Goal: Information Seeking & Learning: Learn about a topic

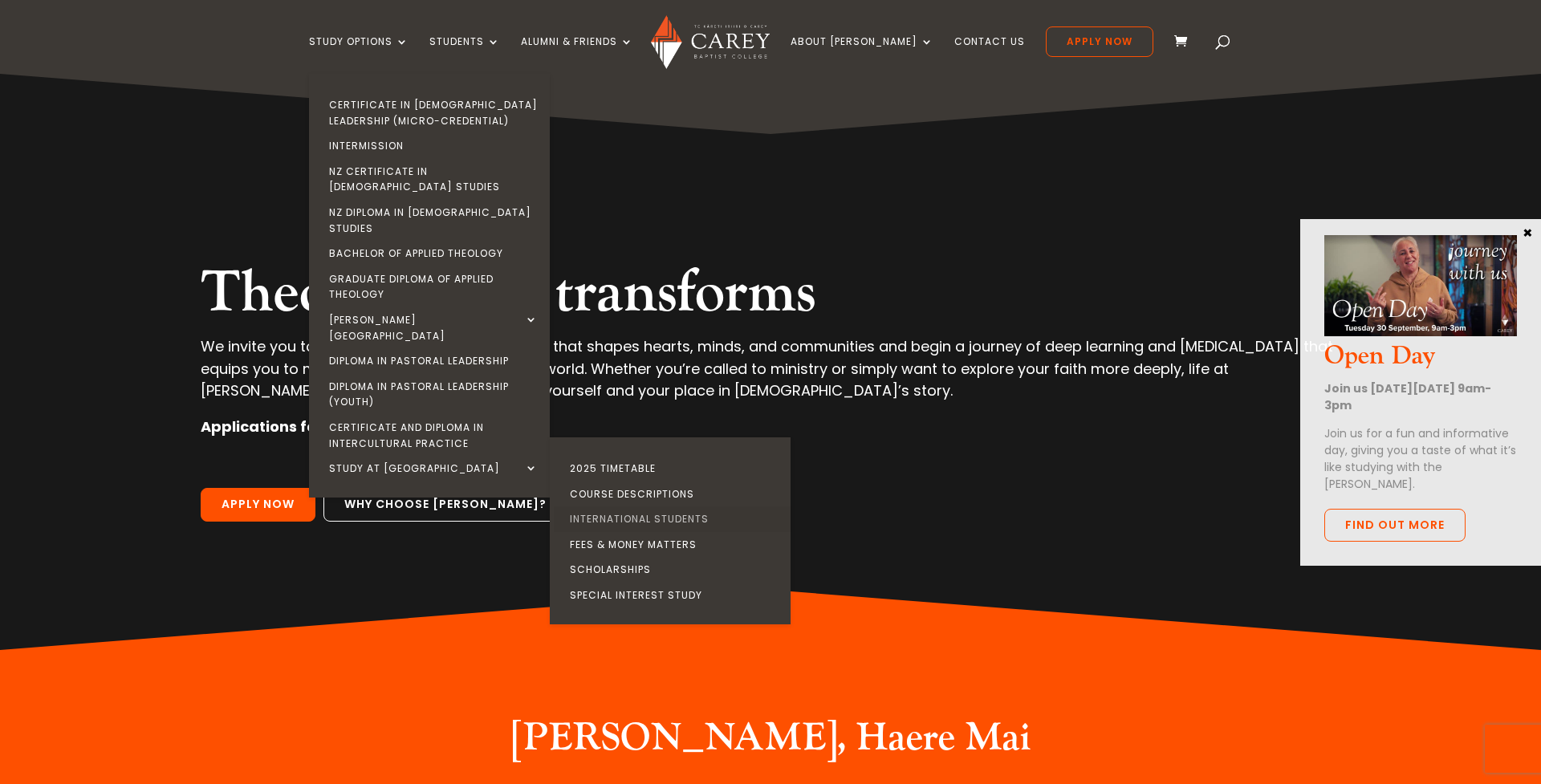
click at [694, 506] on link "International Students" at bounding box center [674, 519] width 241 height 25
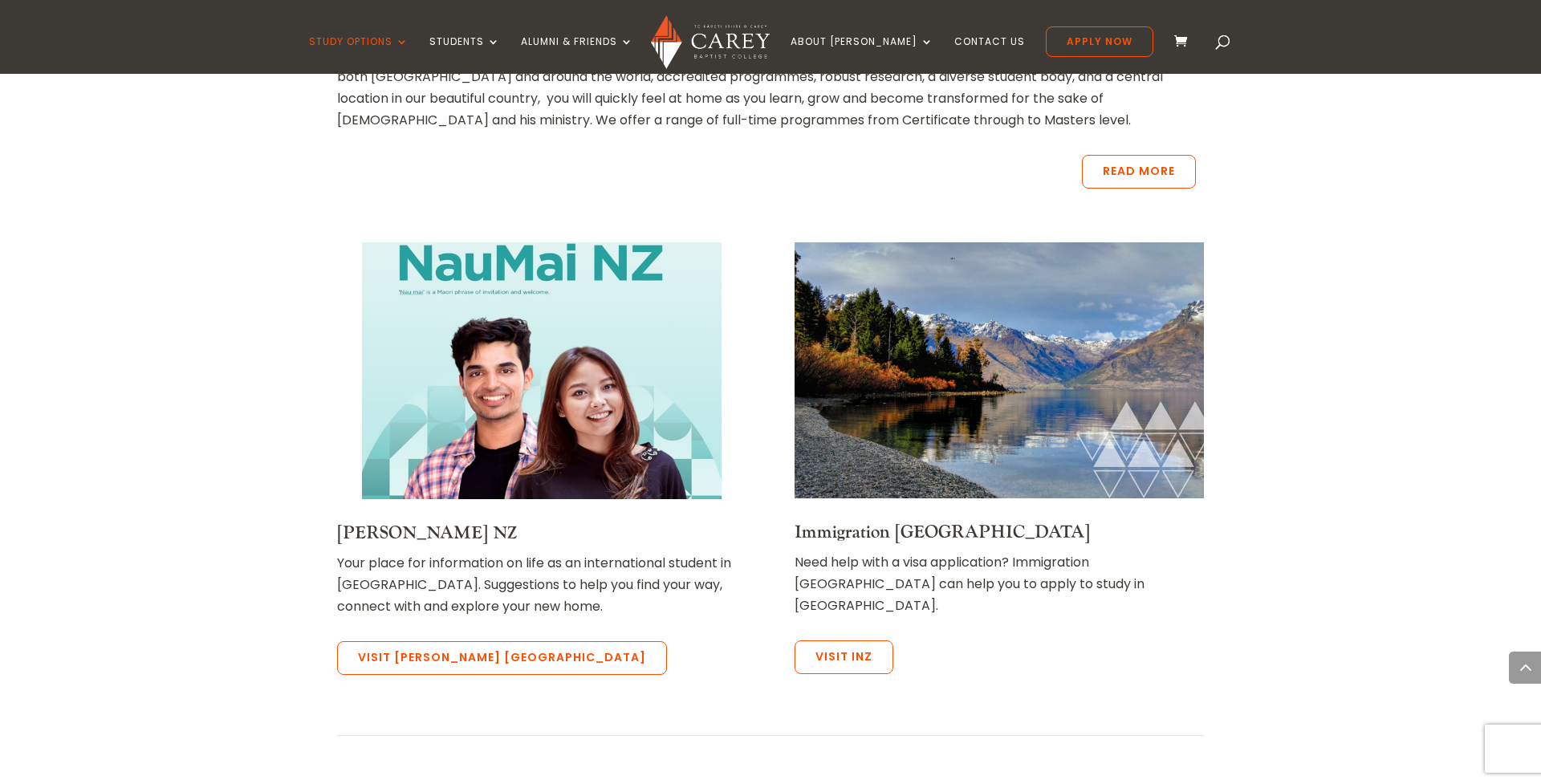
scroll to position [665, 0]
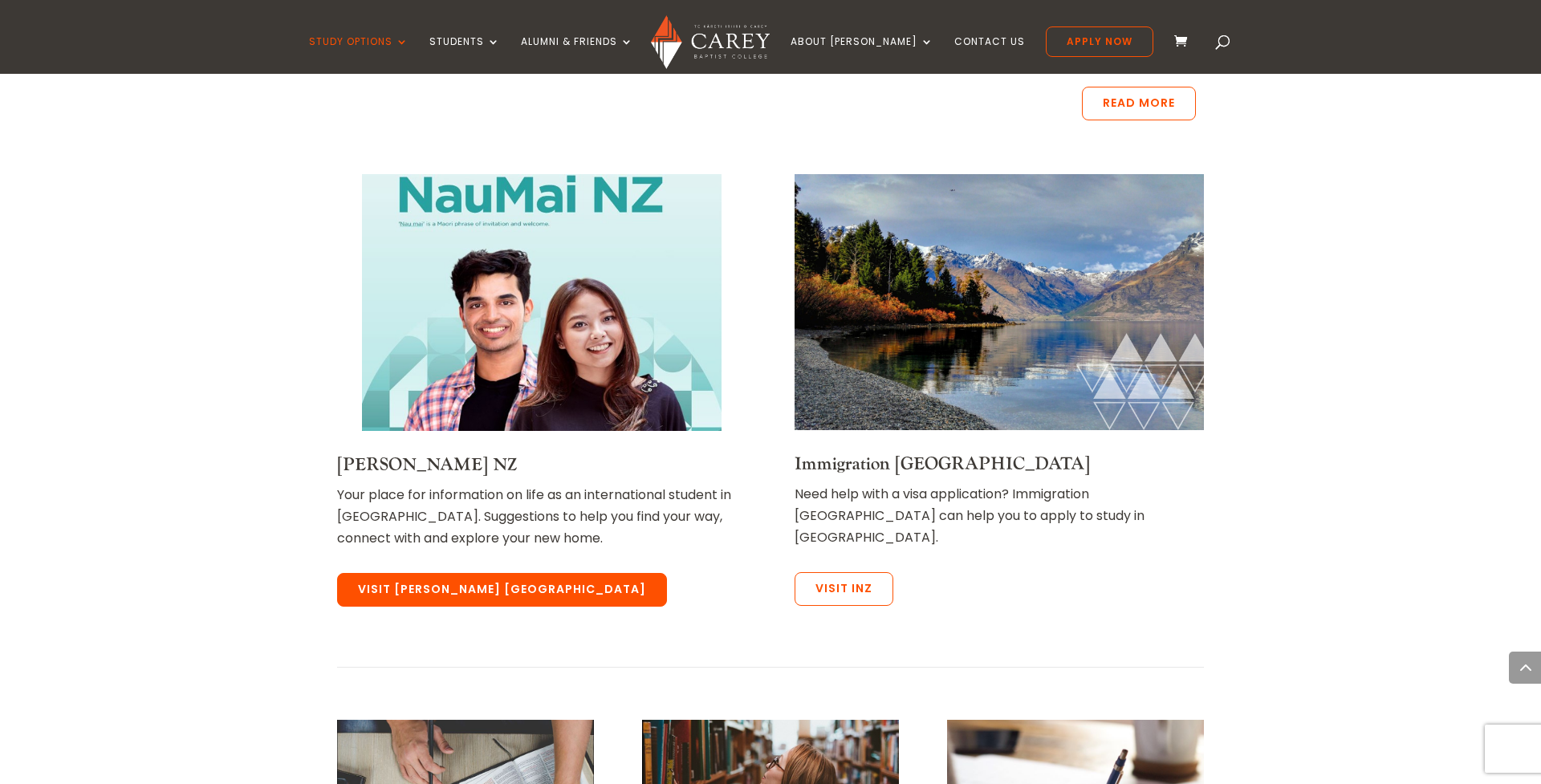
click at [474, 580] on link "Visit Nau Mai NZ" at bounding box center [501, 589] width 330 height 34
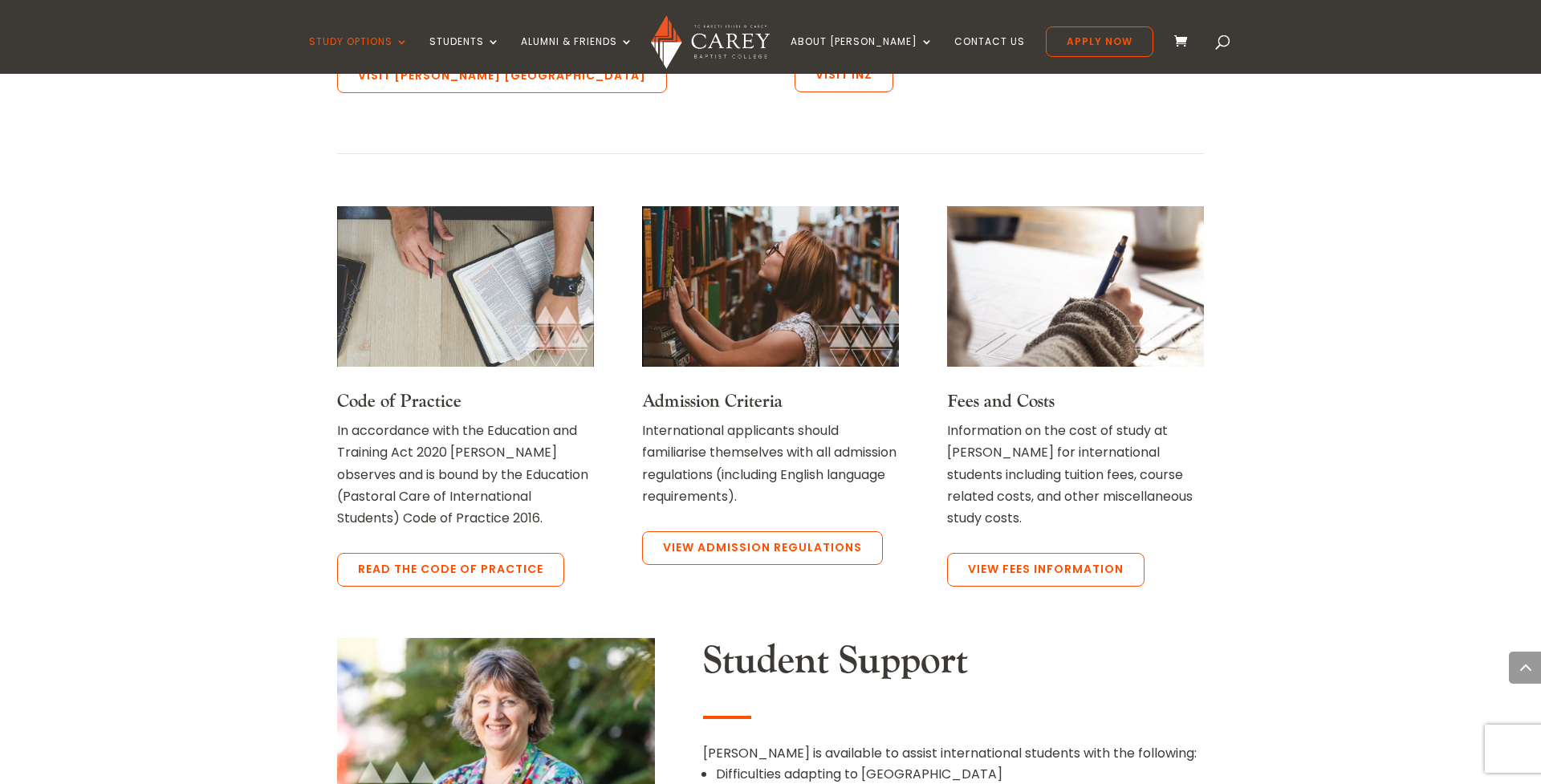
scroll to position [1186, 0]
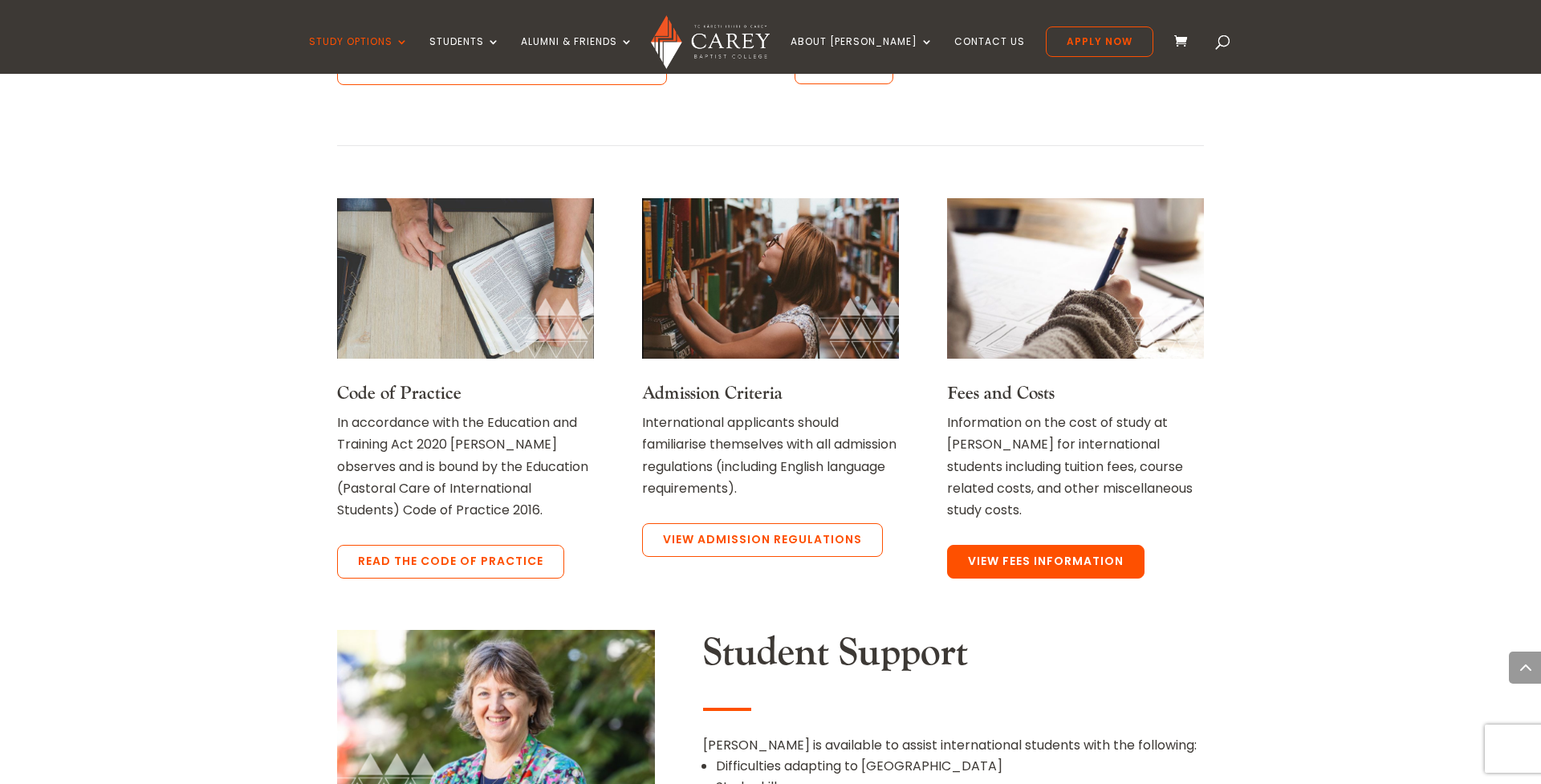
click at [1001, 559] on link "View Fees Information" at bounding box center [1046, 561] width 198 height 34
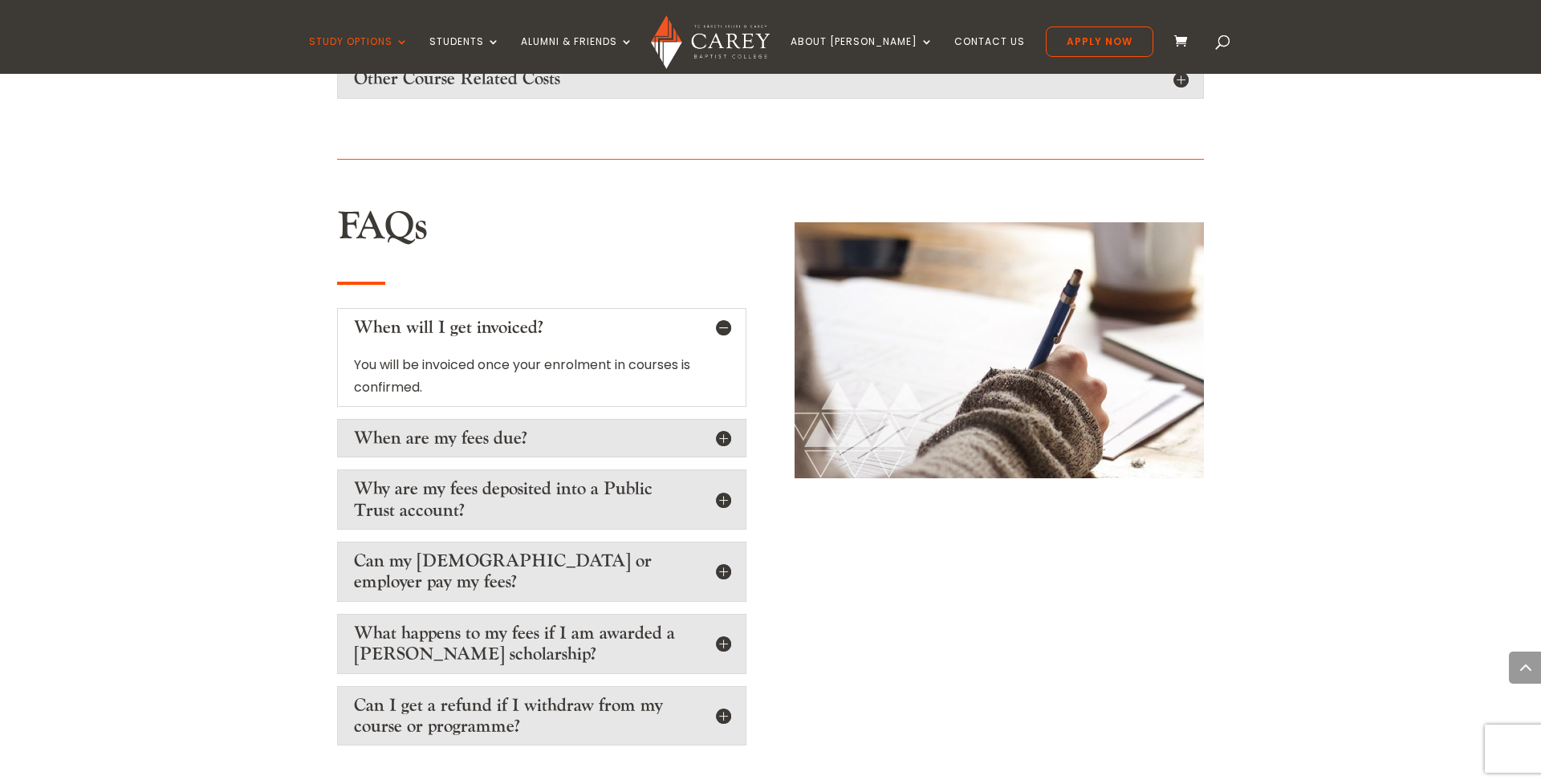
scroll to position [2261, 0]
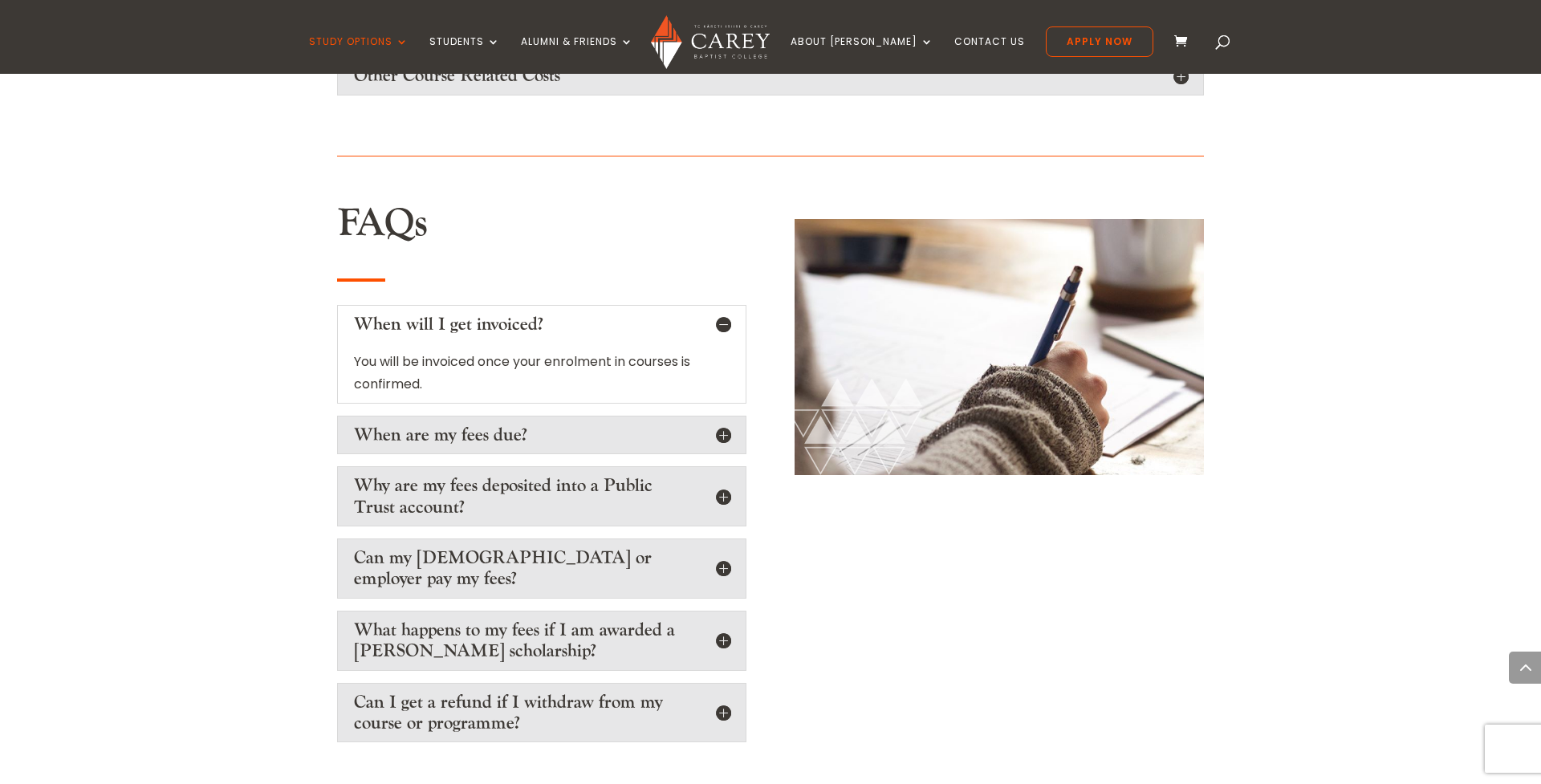
click at [719, 425] on h5 "When are my fees due?" at bounding box center [541, 435] width 375 height 21
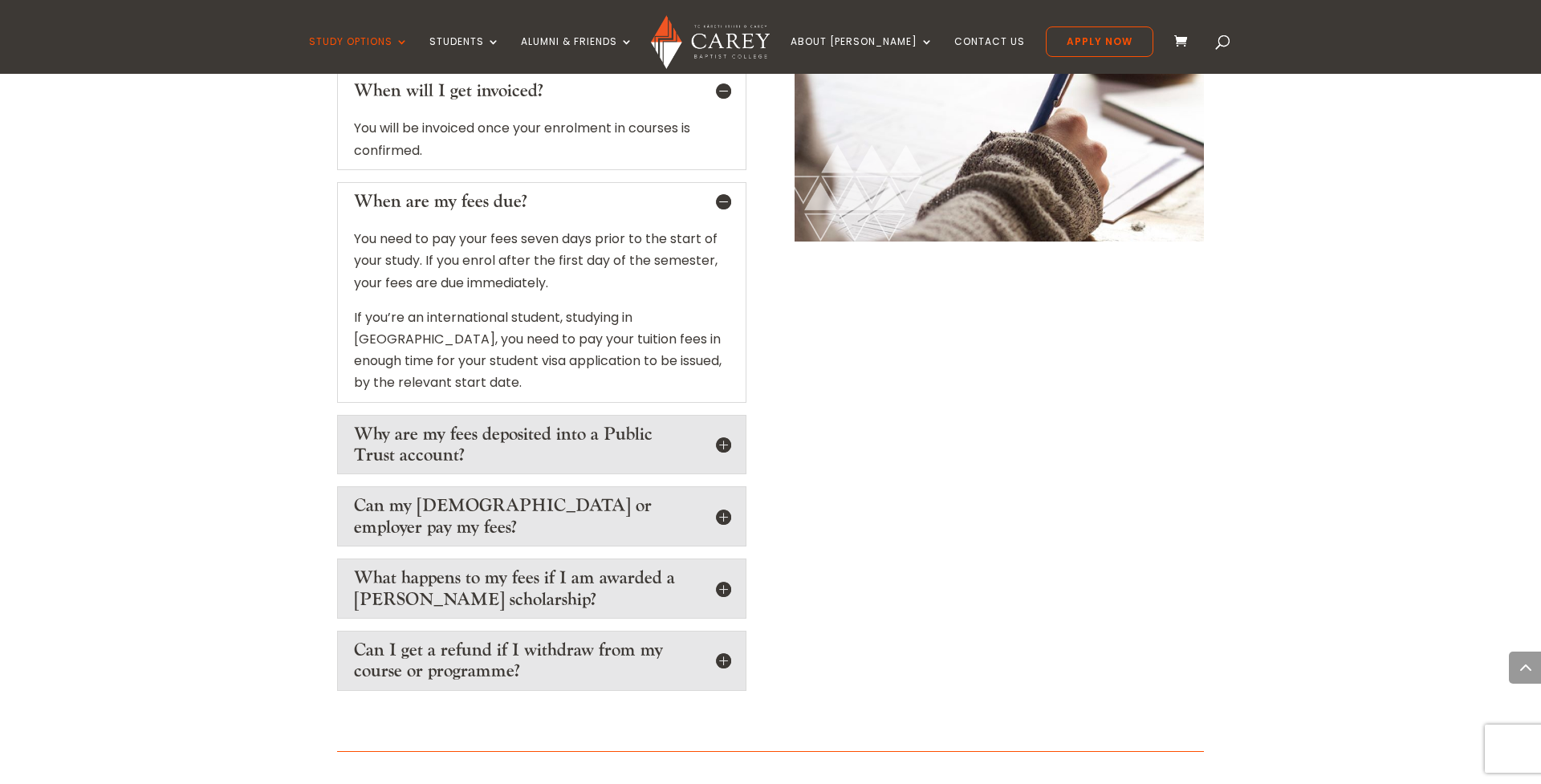
click at [721, 424] on h5 "Why are my fees deposited into a Public Trust account?" at bounding box center [541, 445] width 375 height 43
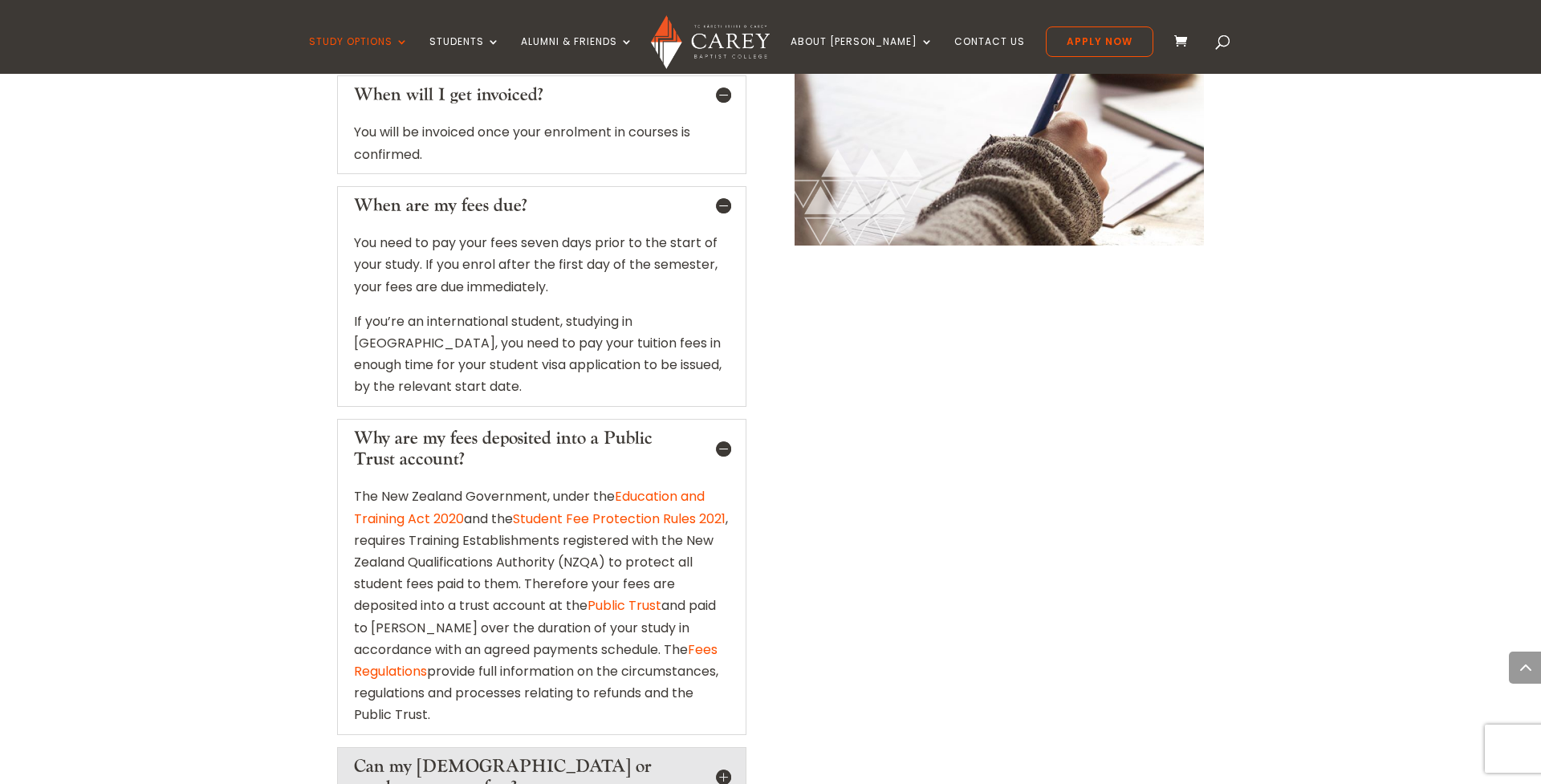
click at [721, 427] on h5 "Why are my fees deposited into a Public Trust account?" at bounding box center [541, 448] width 375 height 43
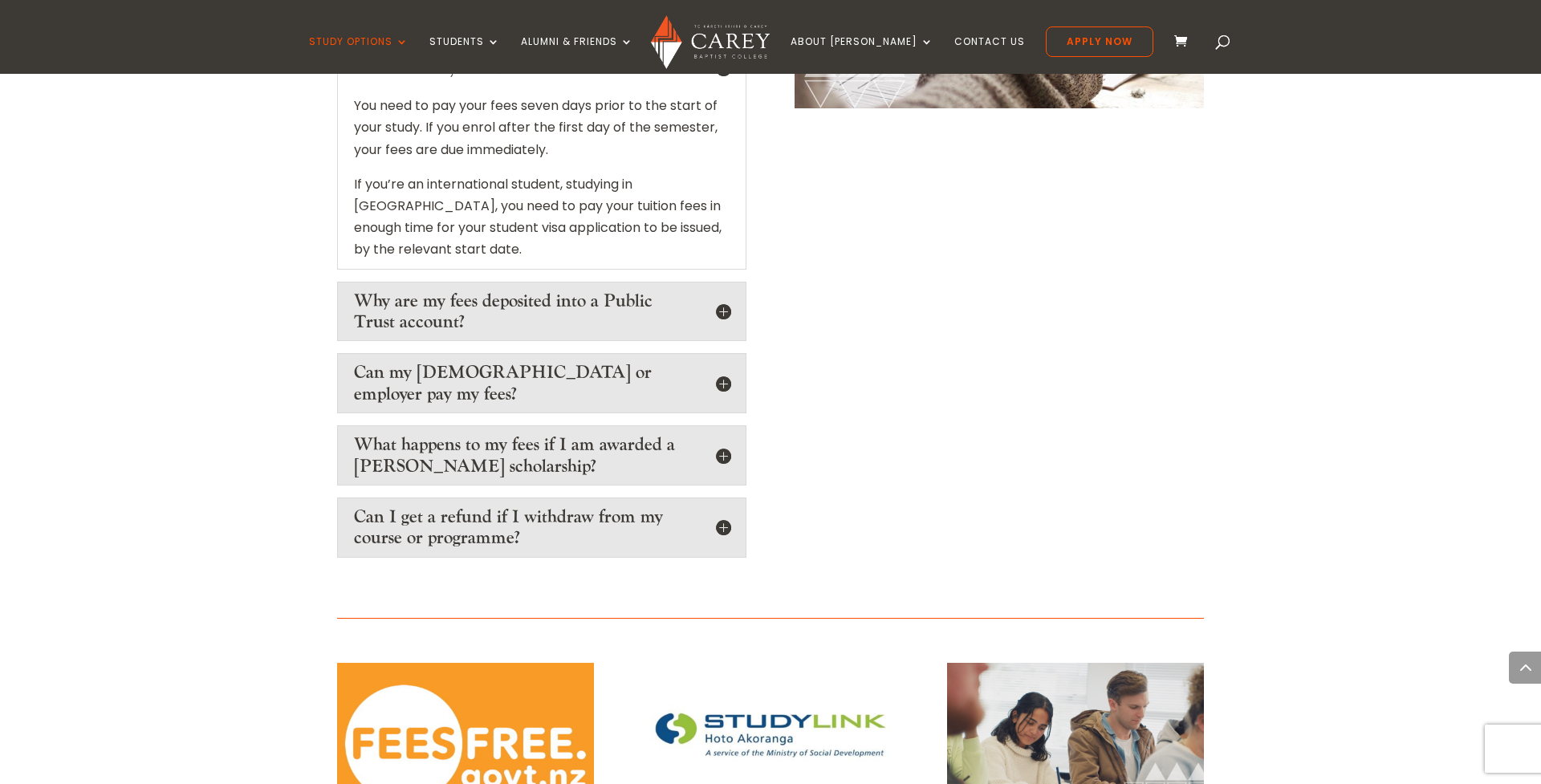
scroll to position [2629, 0]
click at [733, 424] on div "What happens to my fees if I am awarded a [PERSON_NAME] scholarship? If you are…" at bounding box center [542, 453] width 409 height 60
click at [726, 432] on h5 "What happens to my fees if I am awarded a [PERSON_NAME] scholarship?" at bounding box center [541, 453] width 375 height 43
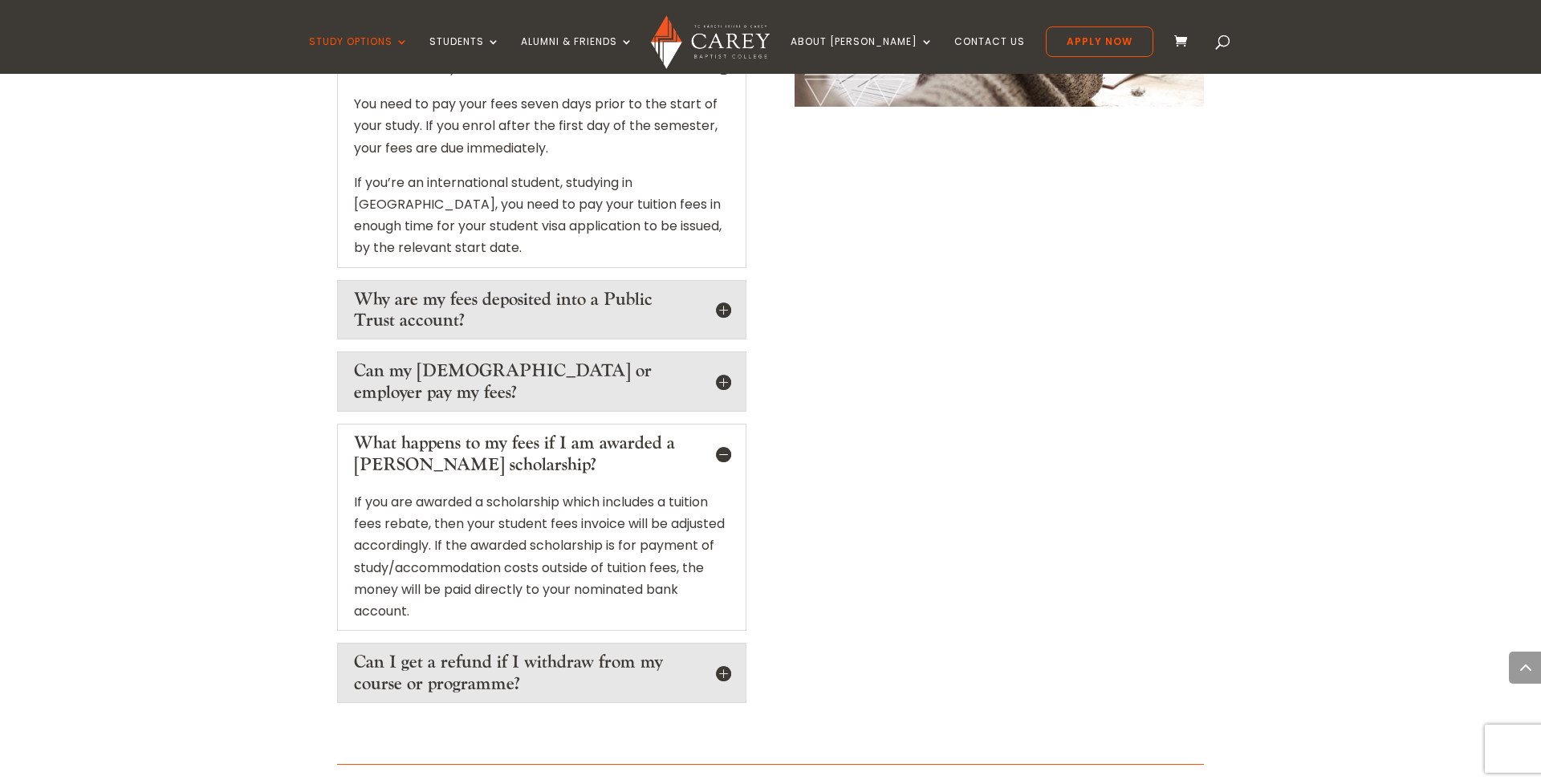
click at [726, 432] on h5 "What happens to my fees if I am awarded a [PERSON_NAME] scholarship?" at bounding box center [541, 453] width 375 height 43
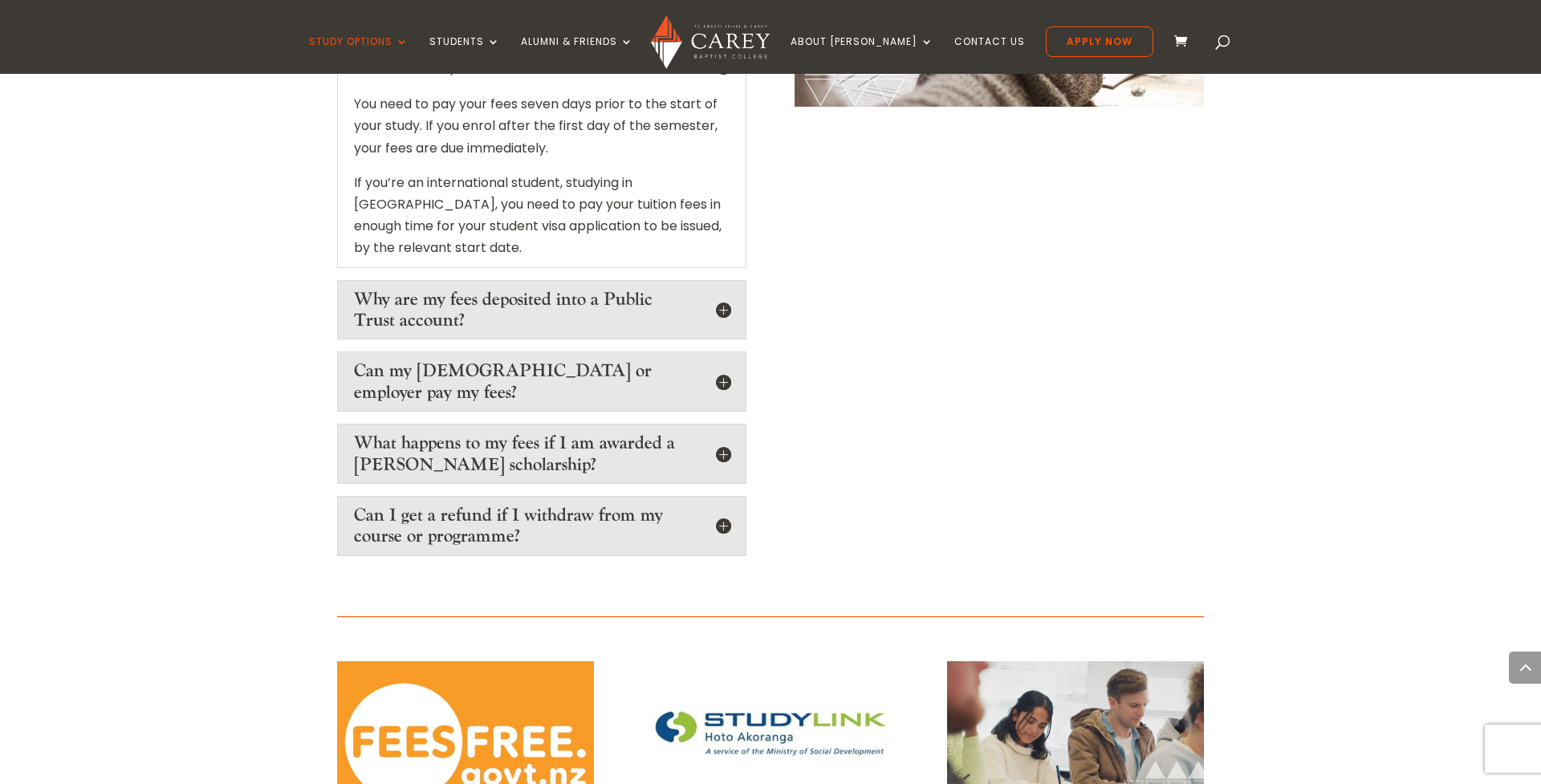
click at [723, 505] on h5 "Can I get a refund if I withdraw from my course or programme?" at bounding box center [541, 526] width 375 height 43
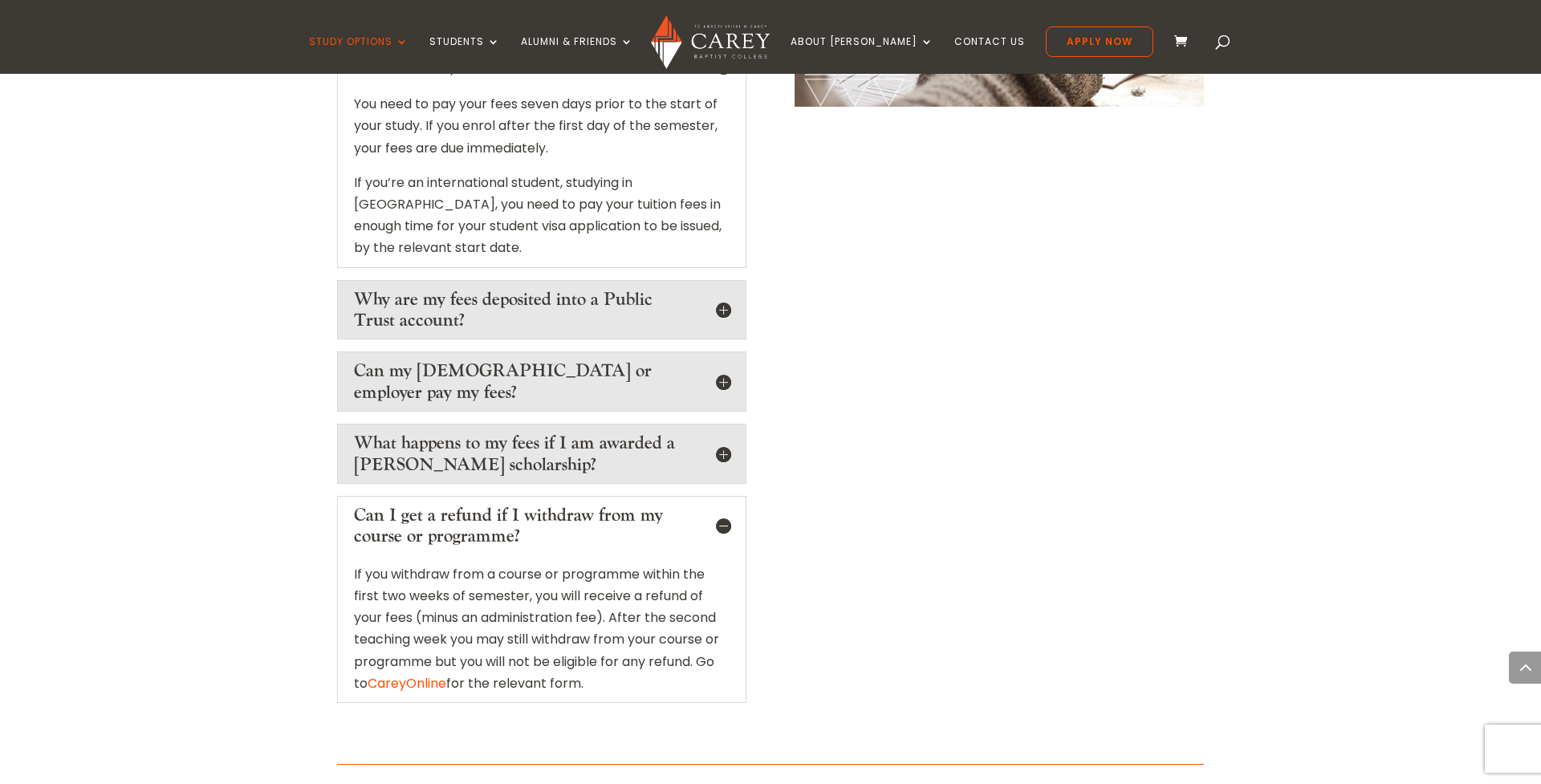
click at [723, 505] on h5 "Can I get a refund if I withdraw from my course or programme?" at bounding box center [541, 526] width 375 height 43
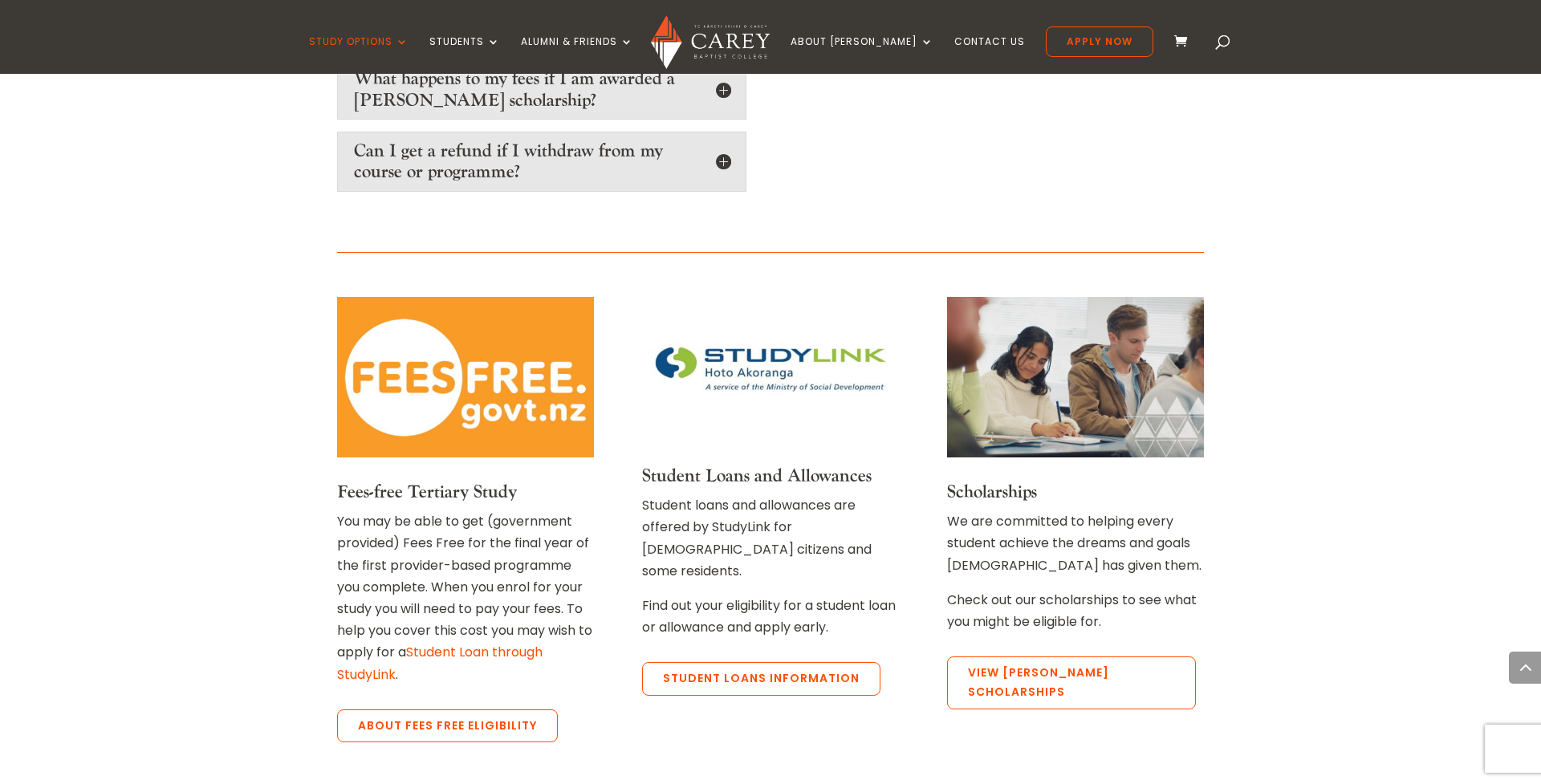
scroll to position [2994, 0]
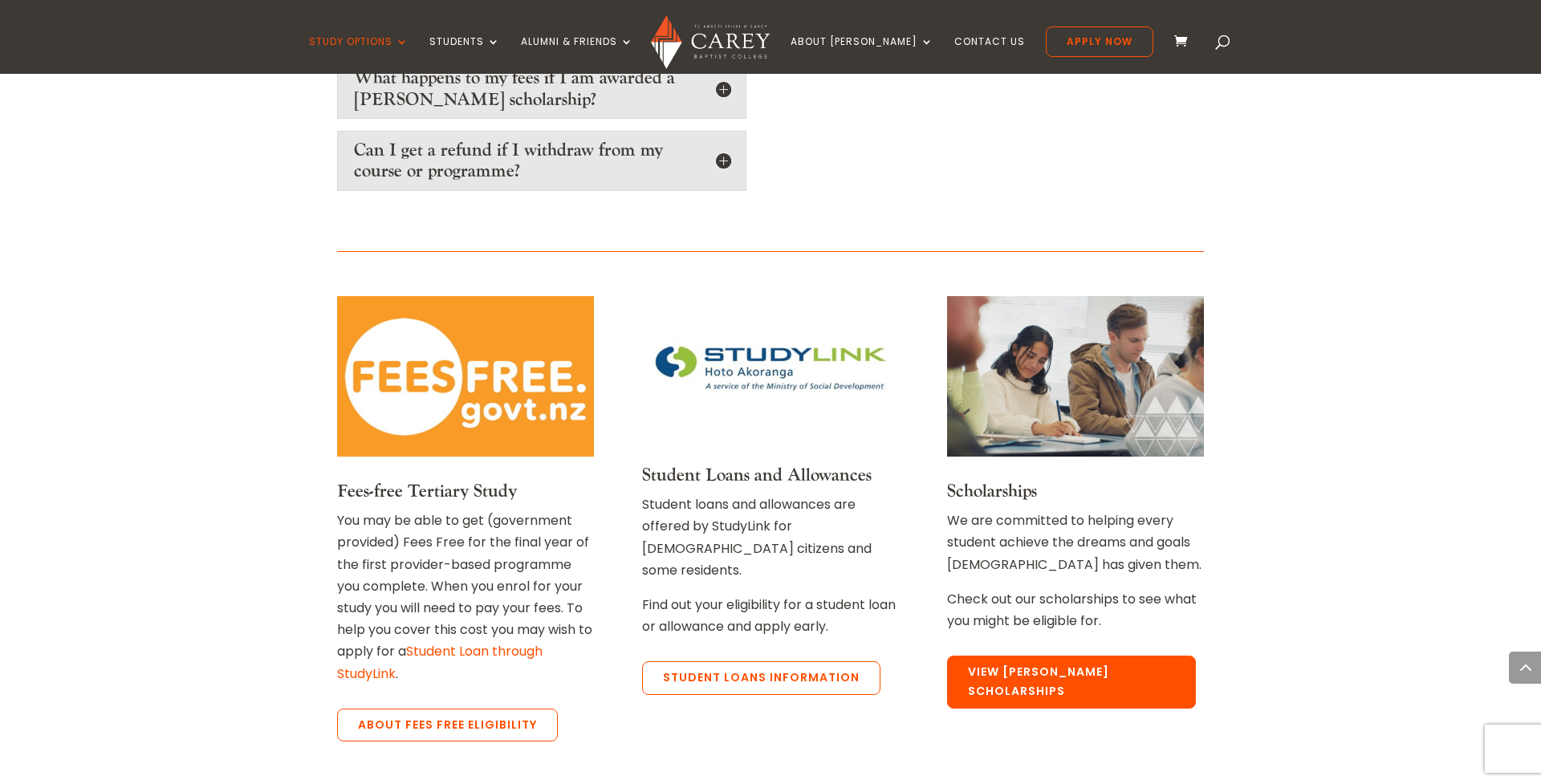
click at [1076, 655] on link "View [PERSON_NAME] Scholarships" at bounding box center [1072, 681] width 249 height 53
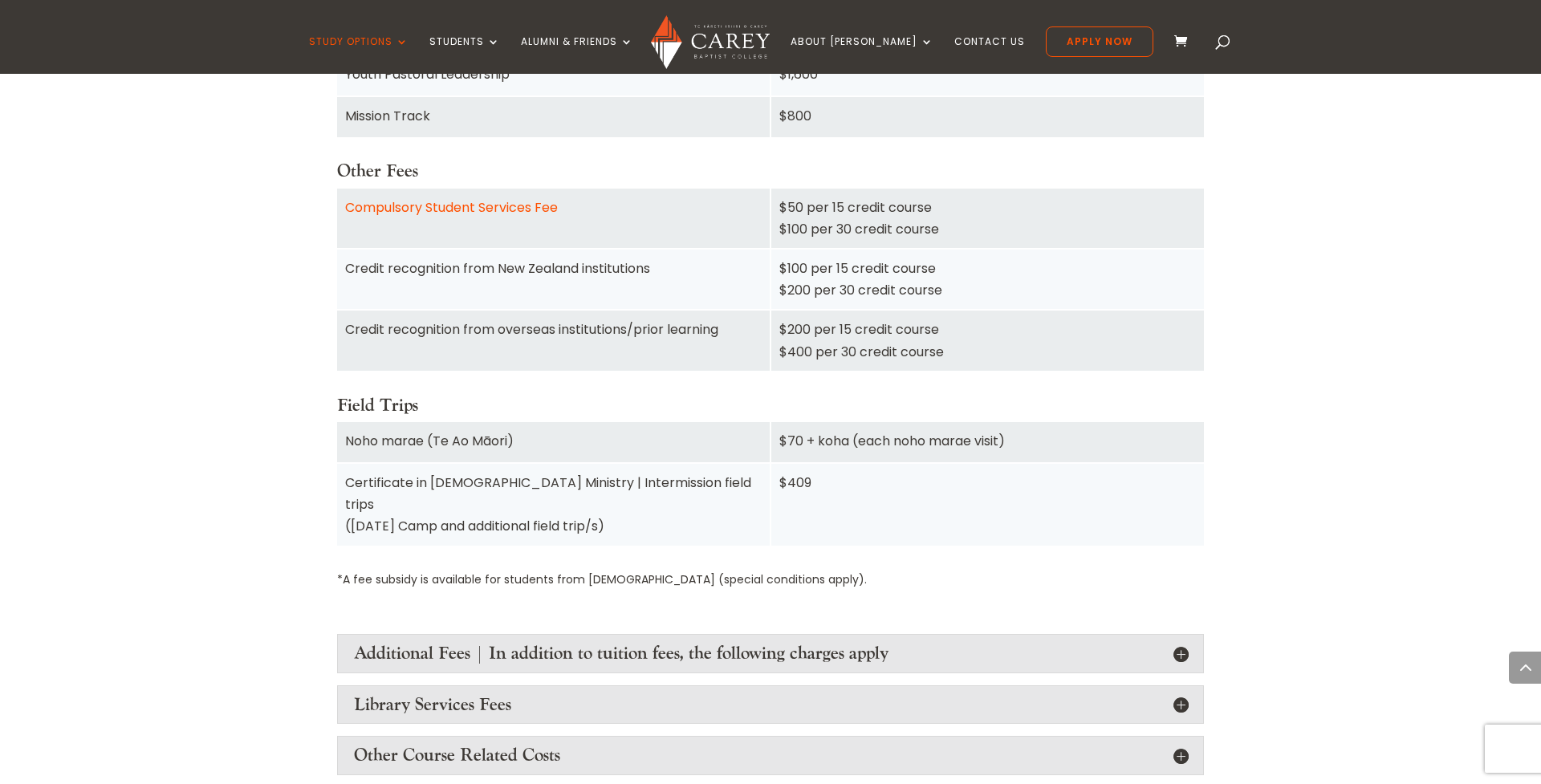
scroll to position [1579, 0]
click at [719, 146] on div "2025 Fees Schedule All fees listed below include GST and are subject to approva…" at bounding box center [770, 54] width 866 height 1081
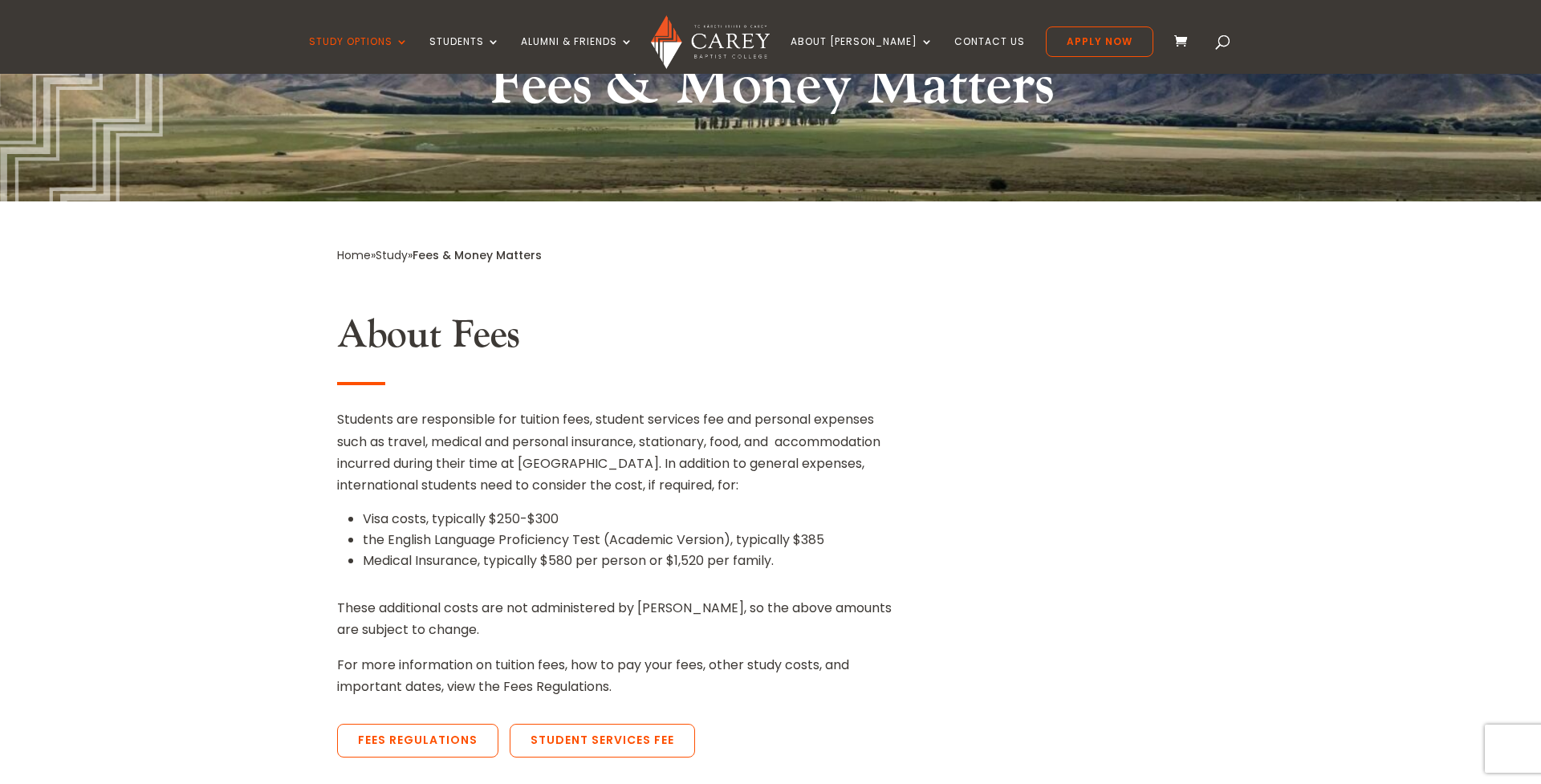
scroll to position [231, 0]
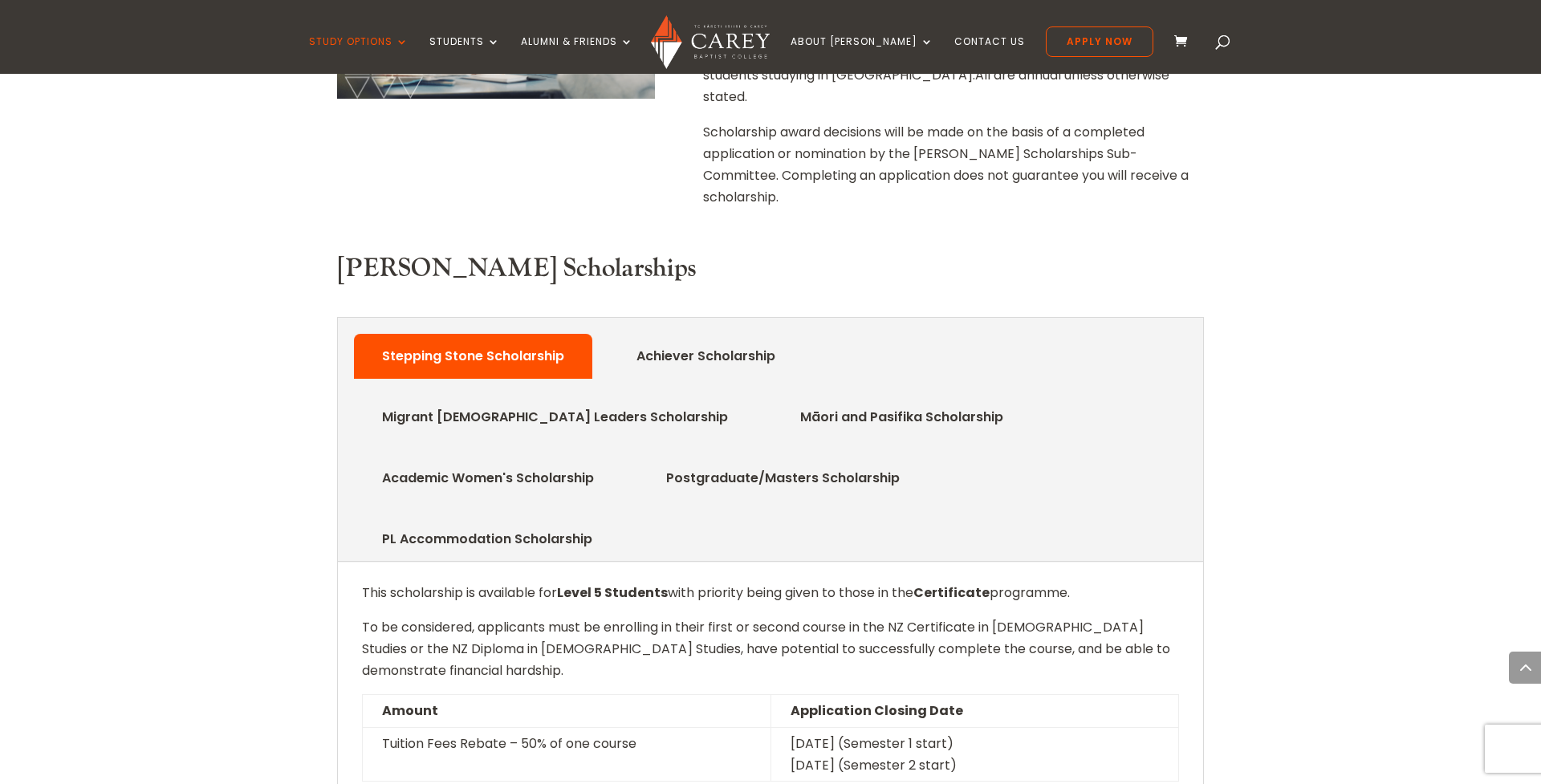
scroll to position [644, 0]
click at [752, 401] on link "Migrant [DEMOGRAPHIC_DATA] Leaders Scholarship" at bounding box center [555, 417] width 394 height 32
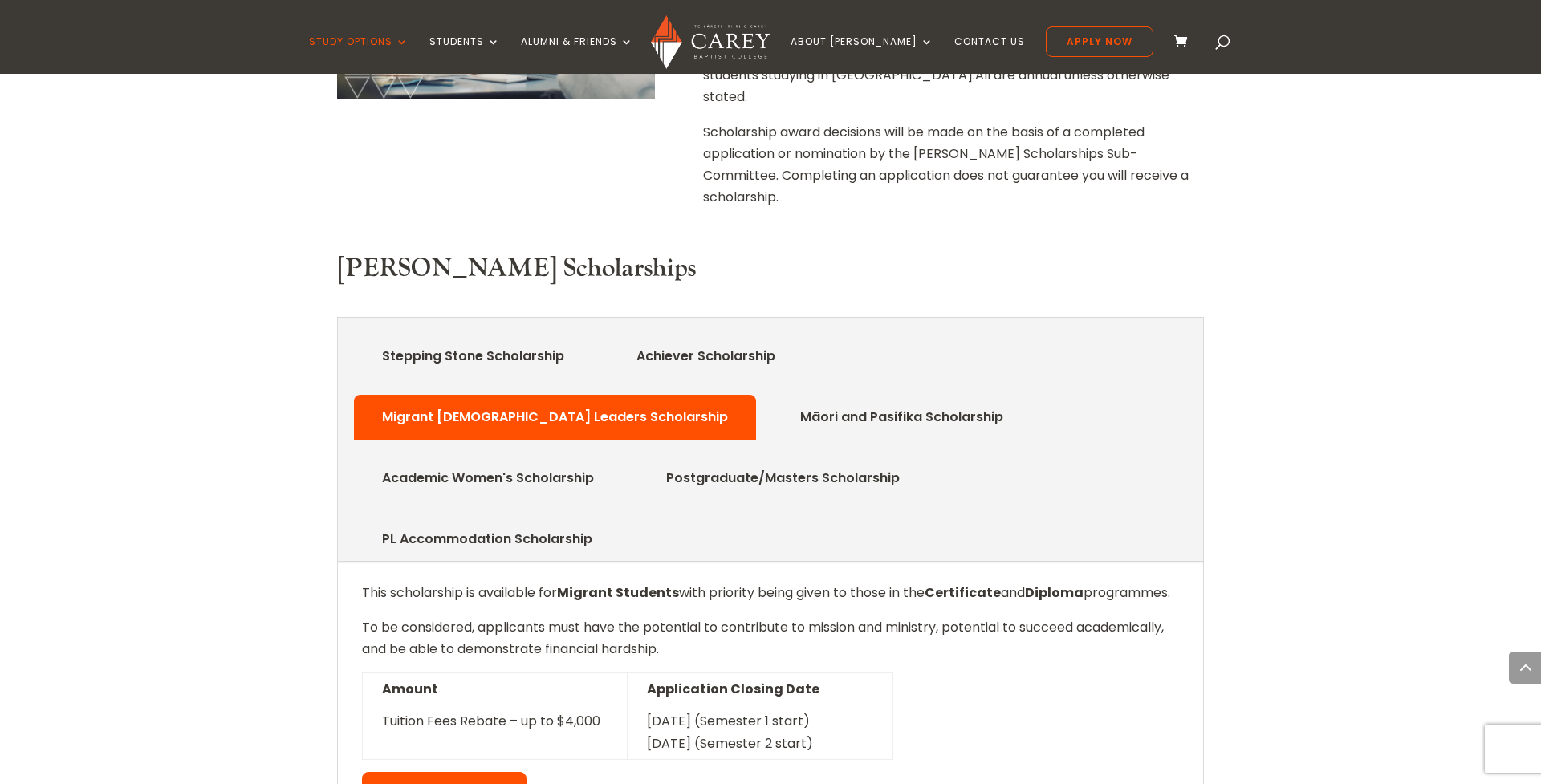
click at [476, 772] on link "View Regulations" at bounding box center [444, 788] width 165 height 34
click at [687, 340] on link "Achiever Scholarship" at bounding box center [705, 356] width 187 height 32
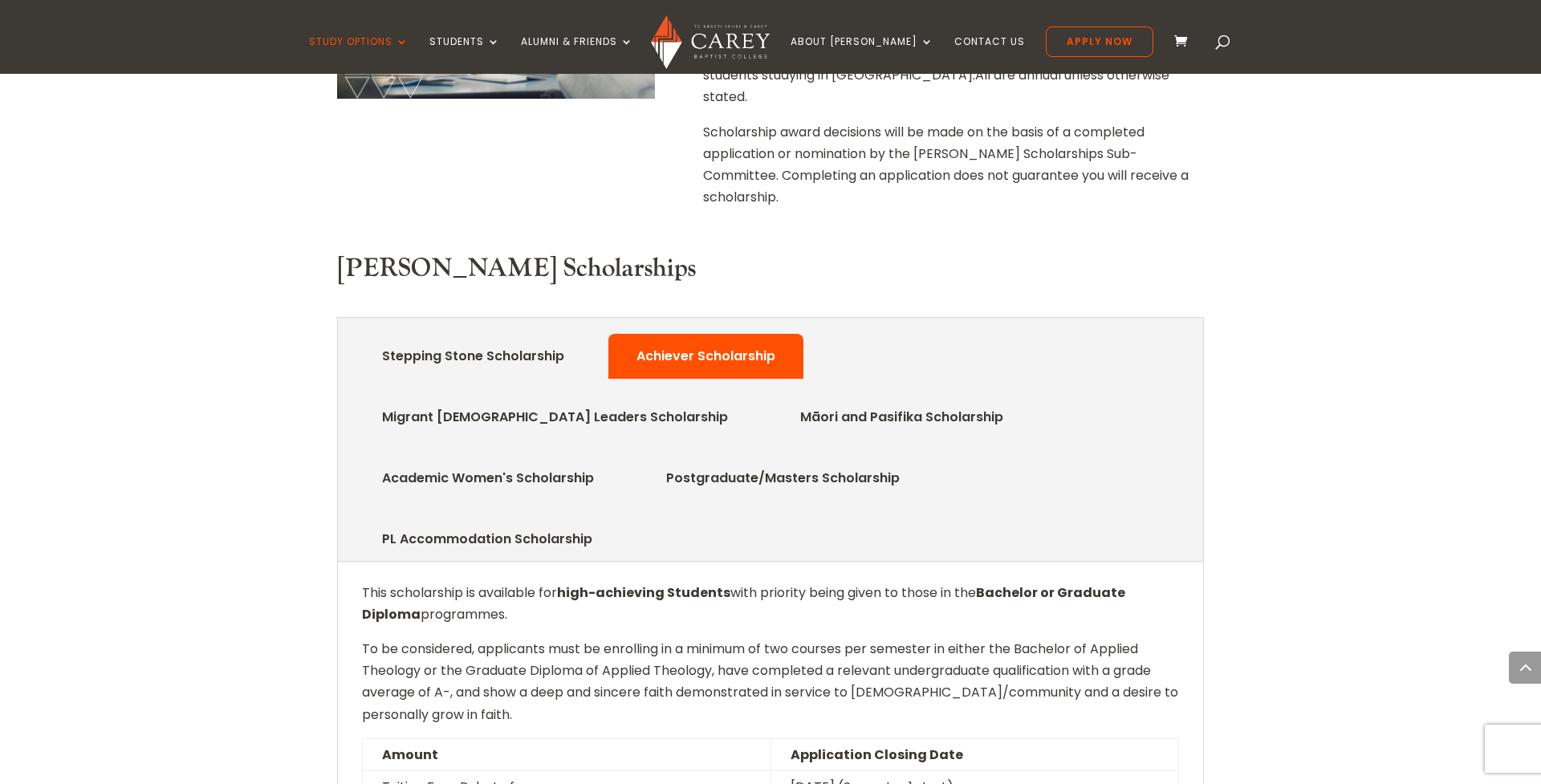
click at [517, 340] on link "Stepping Stone Scholarship" at bounding box center [473, 356] width 231 height 32
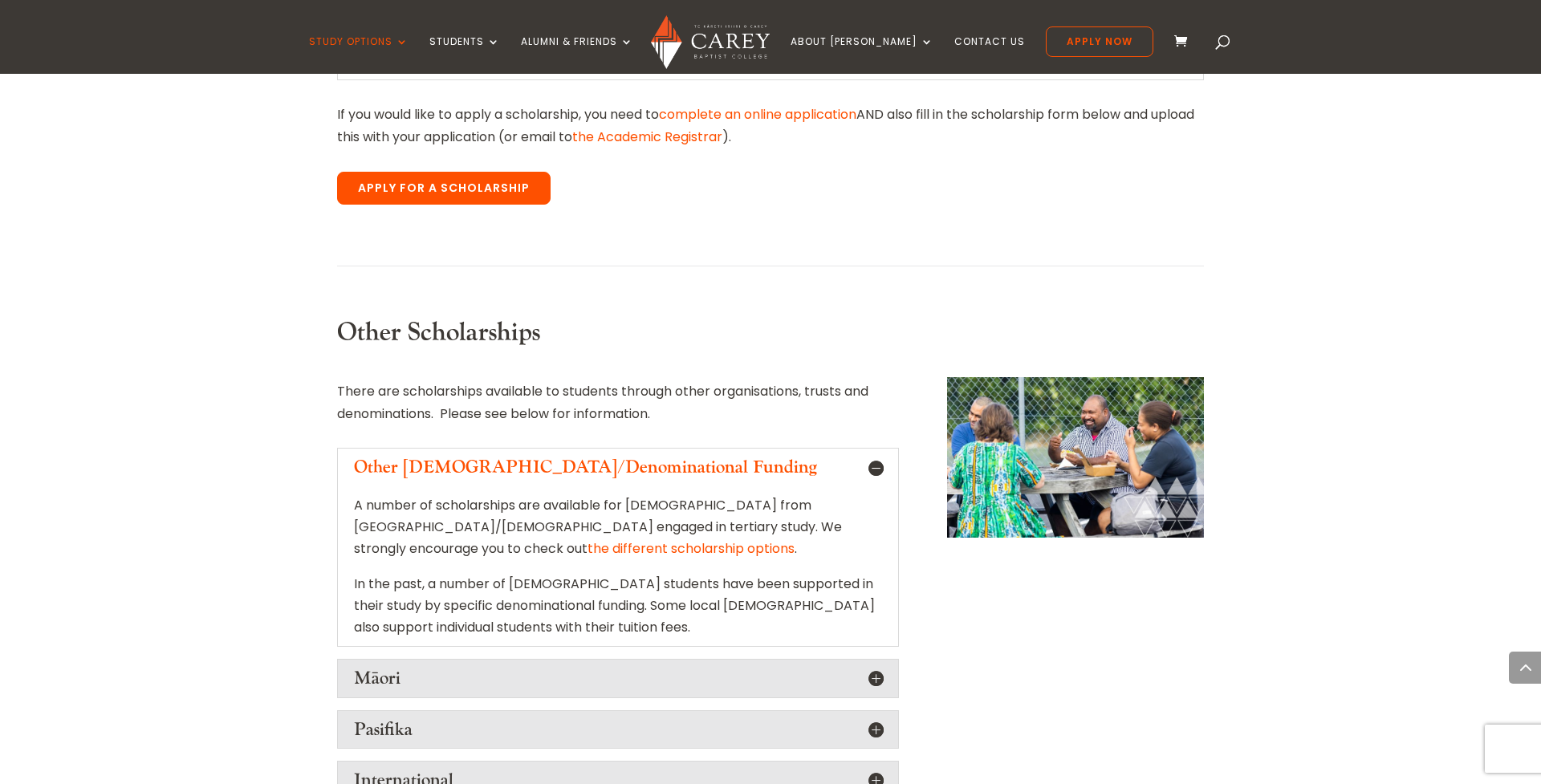
scroll to position [1419, 0]
click at [880, 768] on h5 "International" at bounding box center [617, 779] width 528 height 21
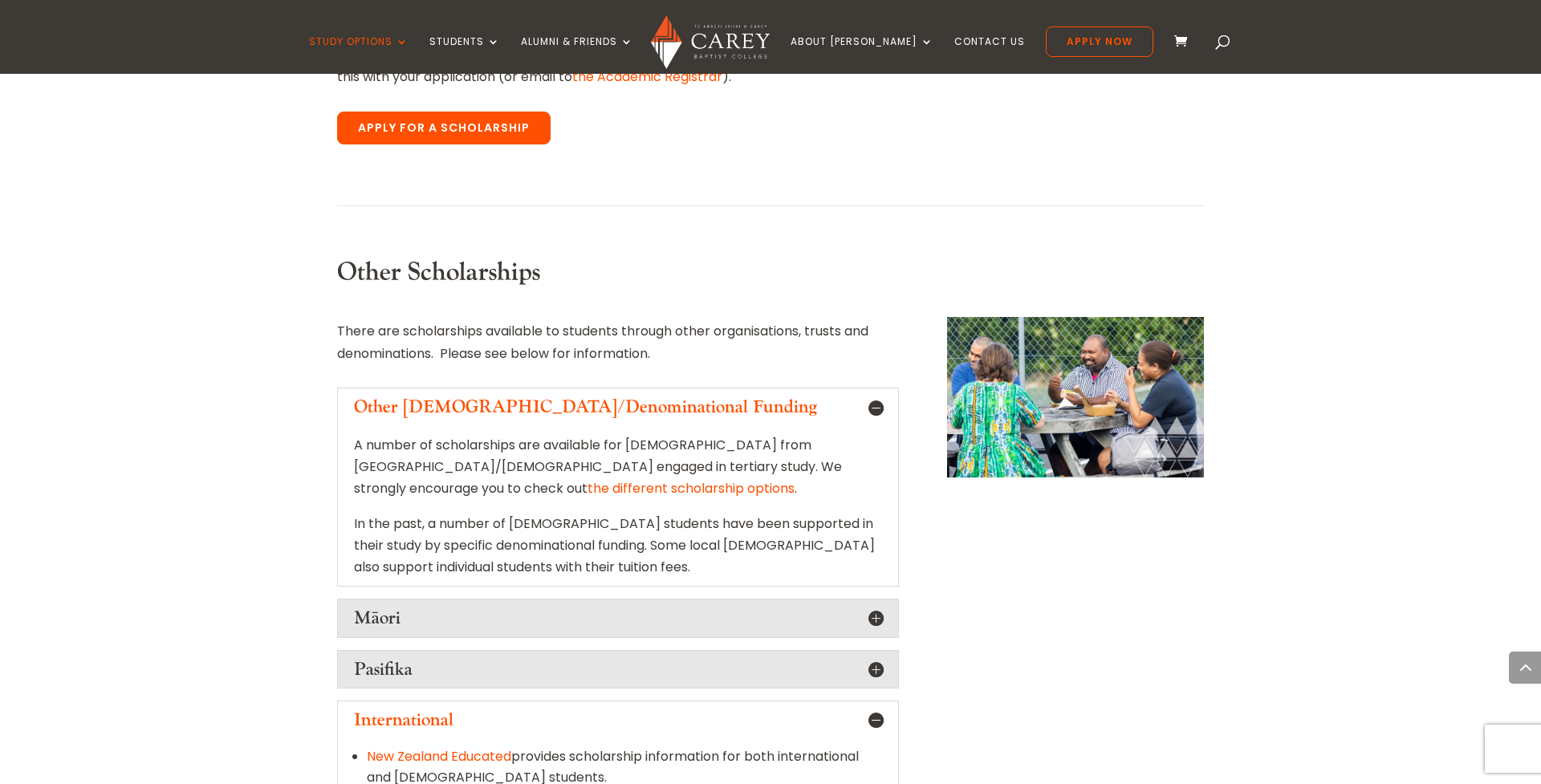
scroll to position [1481, 0]
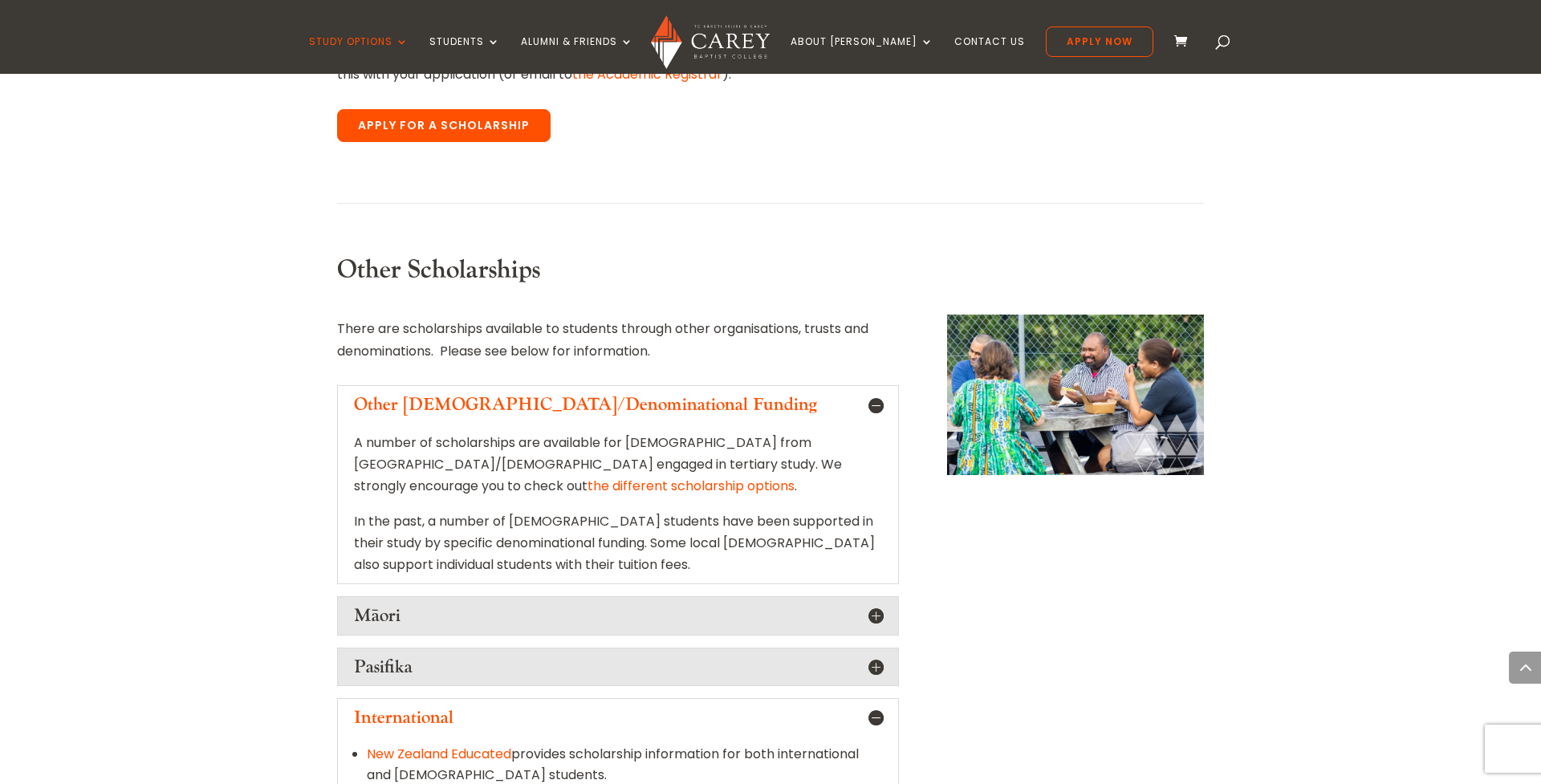
click at [488, 744] on link "New Zealand Educated" at bounding box center [439, 753] width 145 height 18
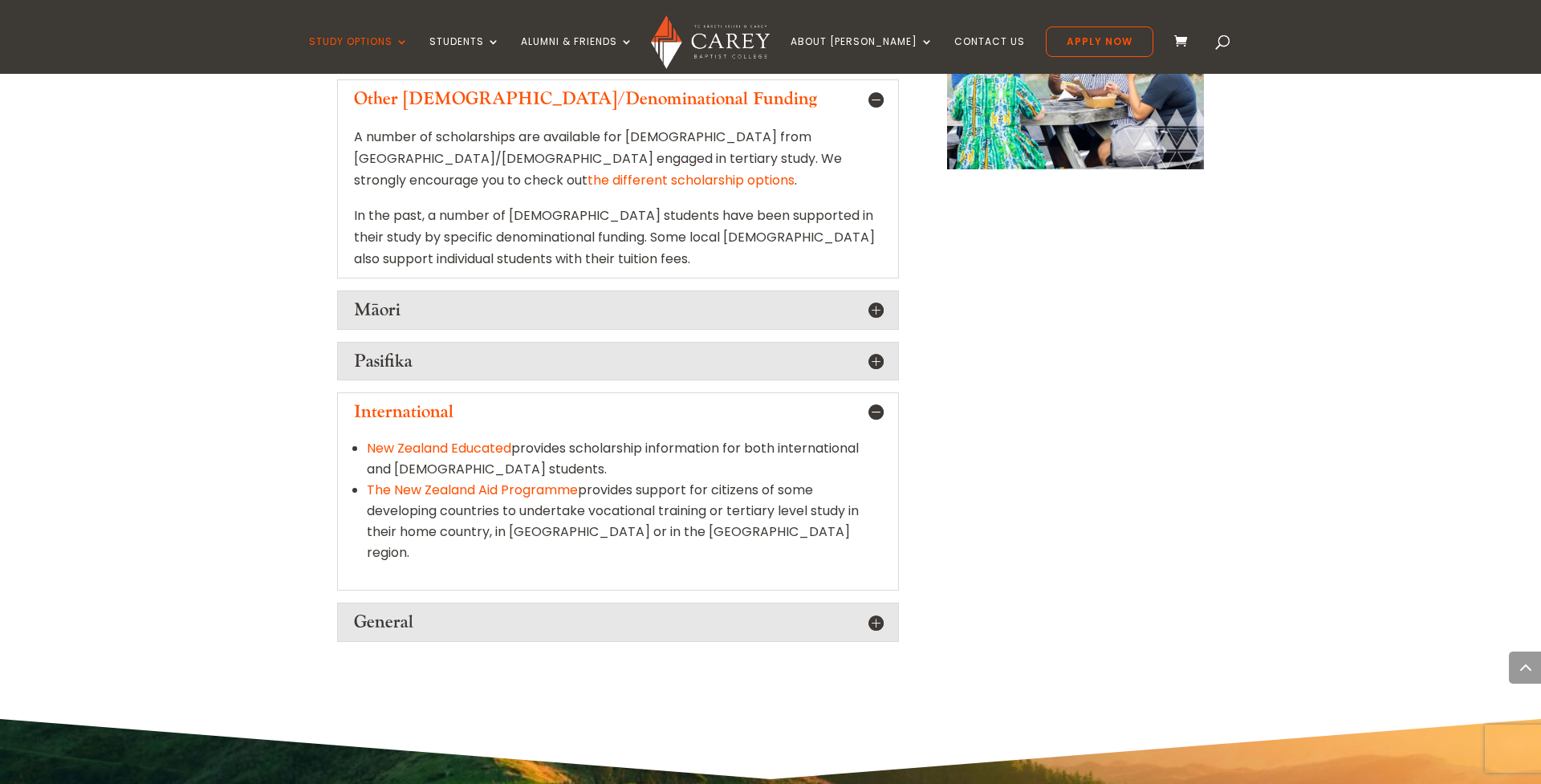
scroll to position [1786, 0]
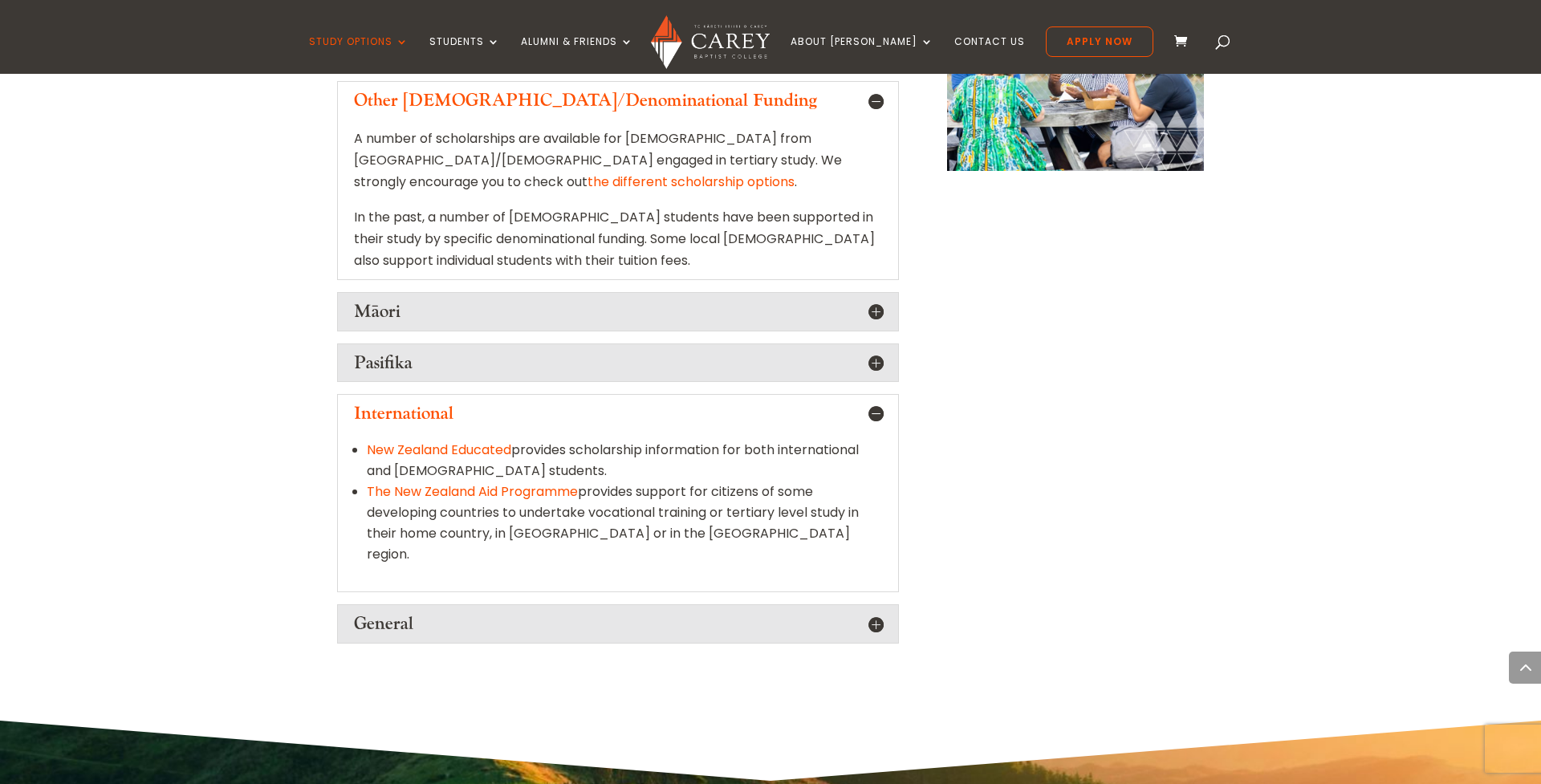
click at [505, 482] on link "The New Zealand Aid Programme" at bounding box center [472, 491] width 211 height 18
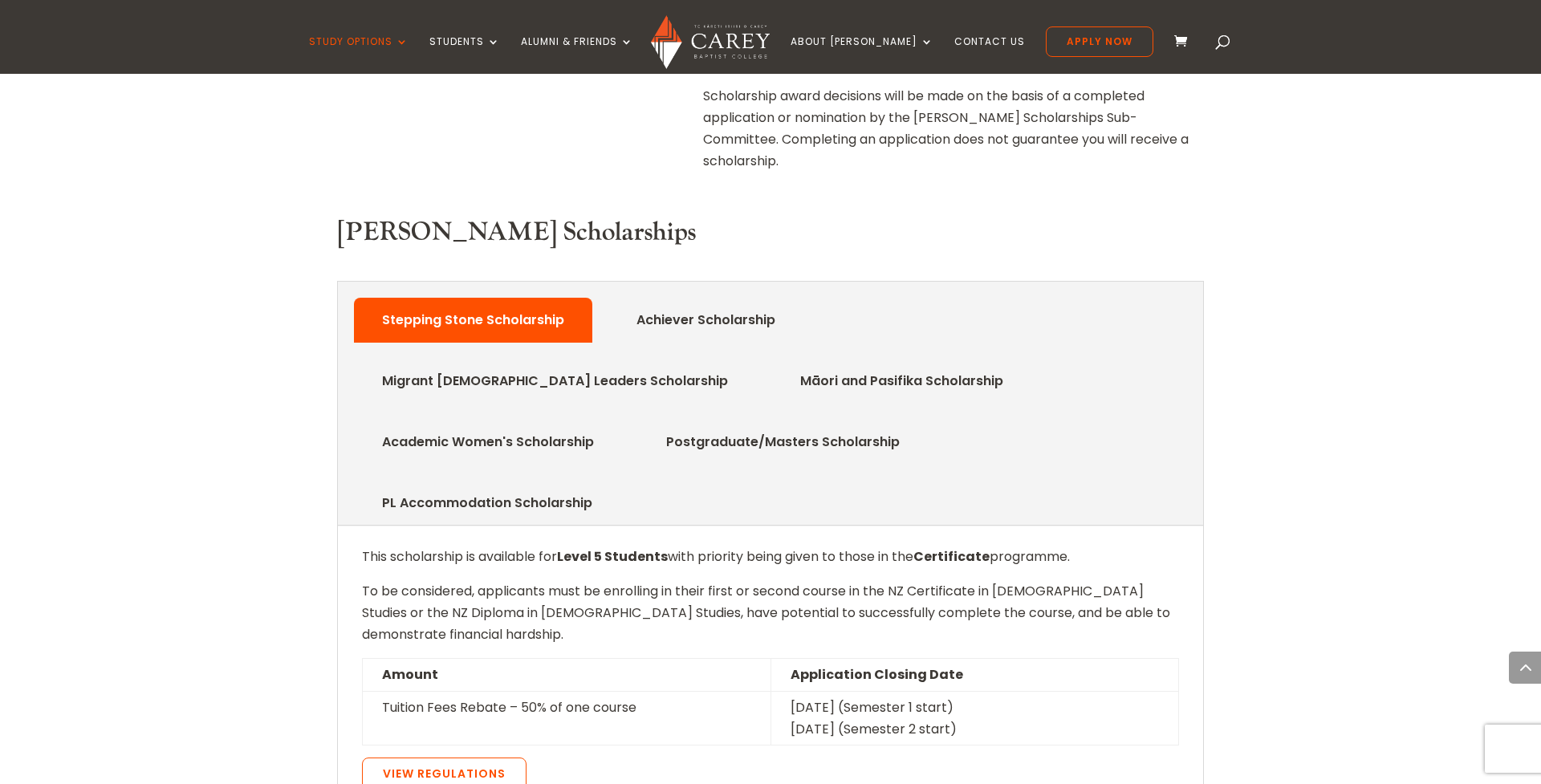
scroll to position [679, 0]
click at [752, 366] on link "Migrant Church Leaders Scholarship" at bounding box center [555, 382] width 394 height 32
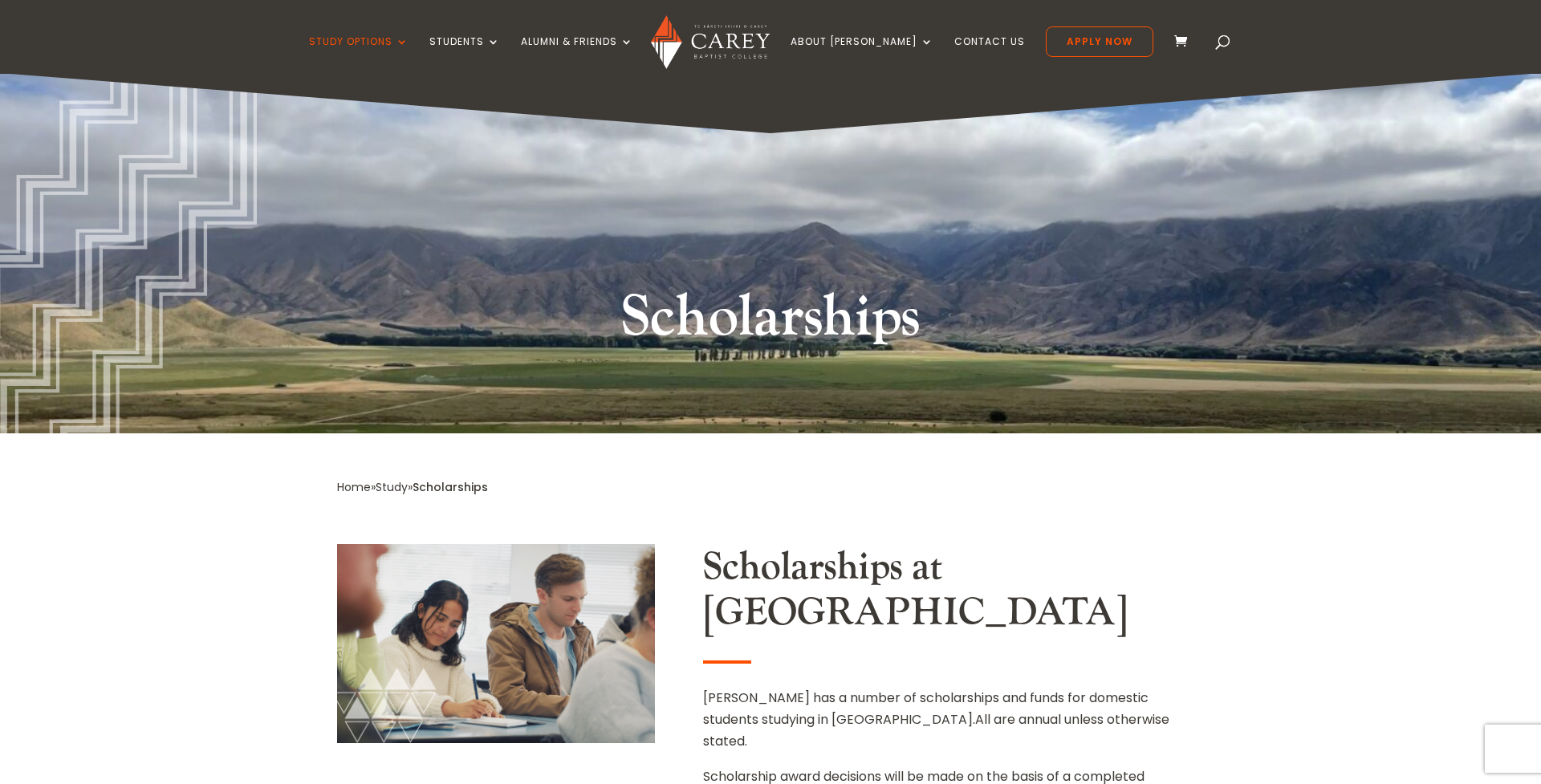
scroll to position [0, 0]
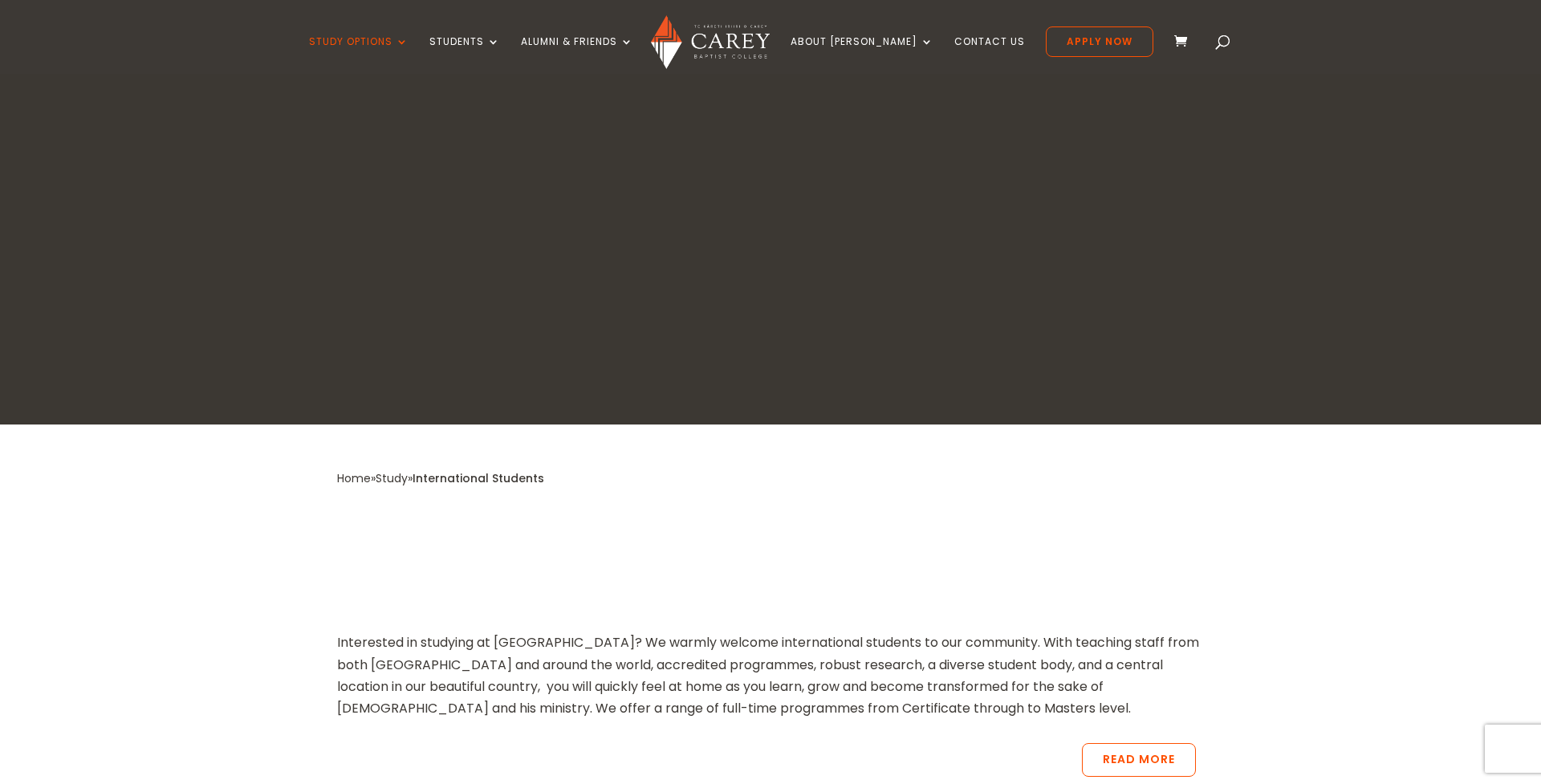
scroll to position [1186, 0]
